Goal: Transaction & Acquisition: Register for event/course

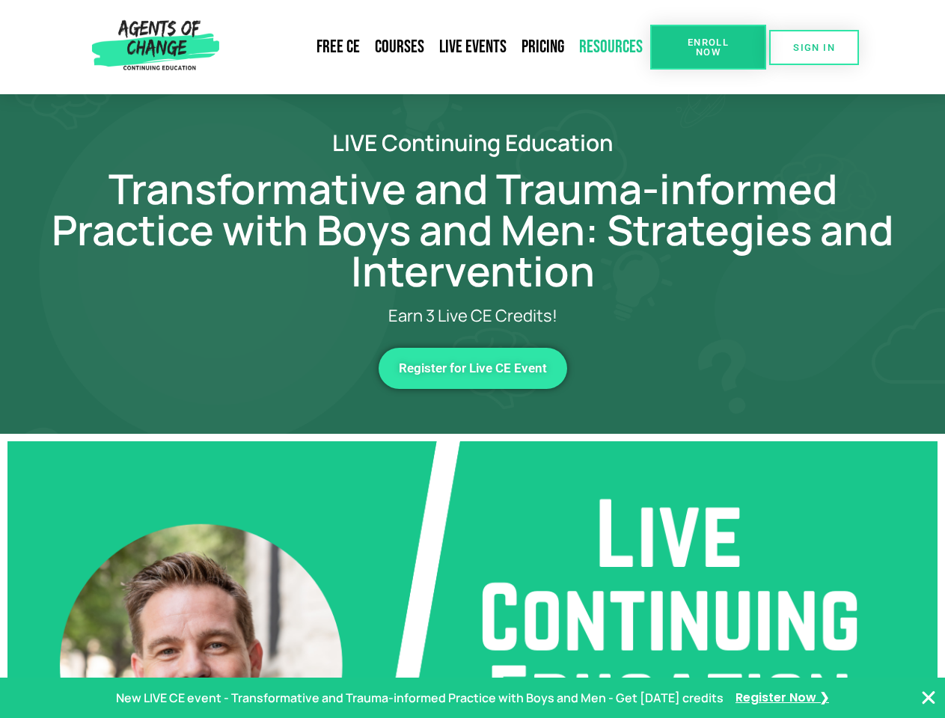
click at [611, 47] on link "Resources" at bounding box center [611, 47] width 79 height 34
click at [708, 47] on span "Enroll Now" at bounding box center [708, 46] width 68 height 19
click at [814, 47] on span "SIGN IN" at bounding box center [814, 48] width 42 height 10
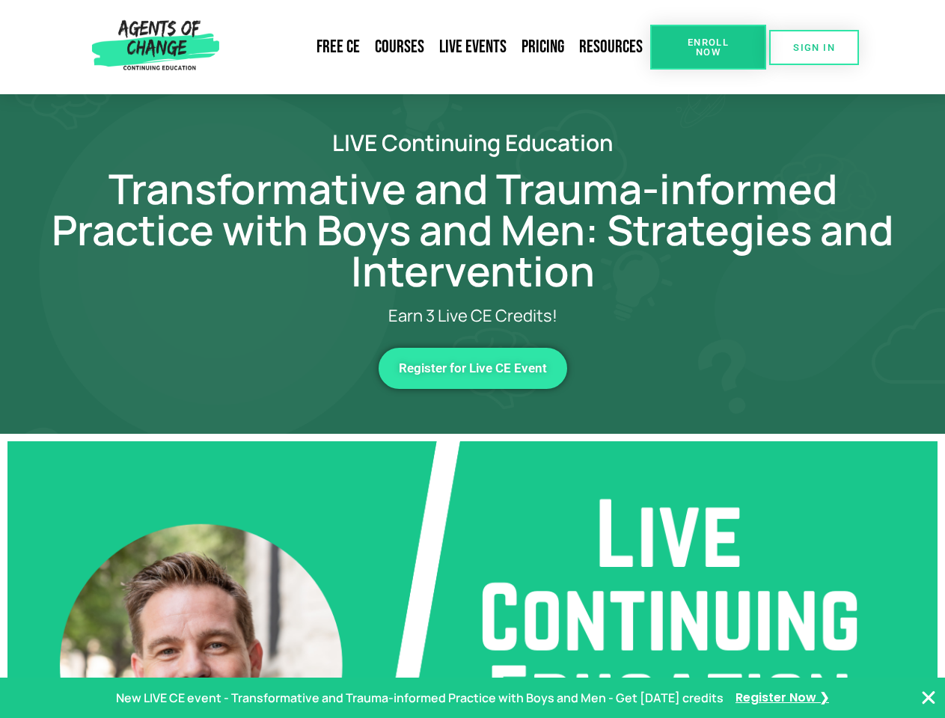
click at [473, 368] on span "Register for Live CE Event" at bounding box center [473, 368] width 148 height 13
click at [472, 698] on p "New LIVE CE event - Transformative and Trauma-informed Practice with Boys and M…" at bounding box center [420, 699] width 608 height 22
click at [929, 698] on icon "Close Banner" at bounding box center [929, 698] width 18 height 18
